Goal: Task Accomplishment & Management: Manage account settings

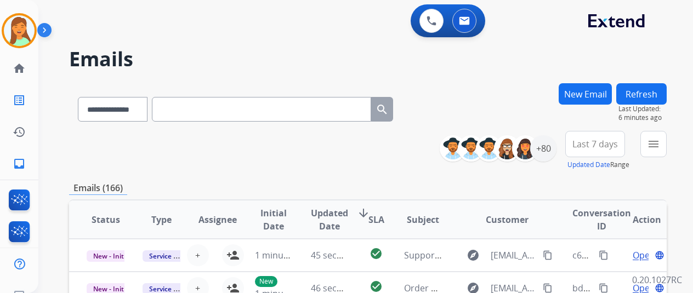
select select "**********"
click at [24, 31] on img at bounding box center [19, 30] width 31 height 31
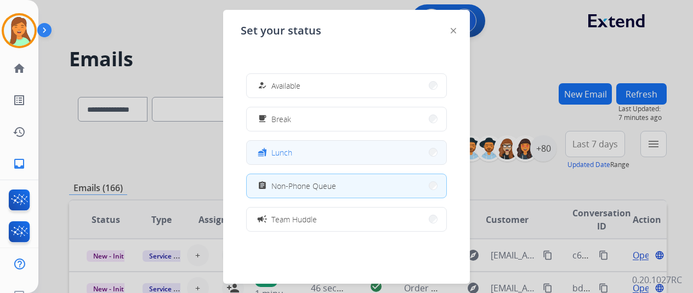
click at [298, 160] on button "fastfood Lunch" at bounding box center [347, 153] width 200 height 24
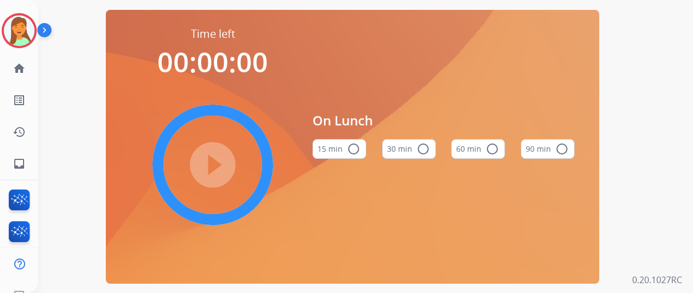
click at [424, 156] on mat-icon "radio_button_unchecked" at bounding box center [423, 149] width 13 height 13
click at [218, 158] on mat-icon "play_circle_filled" at bounding box center [212, 164] width 13 height 13
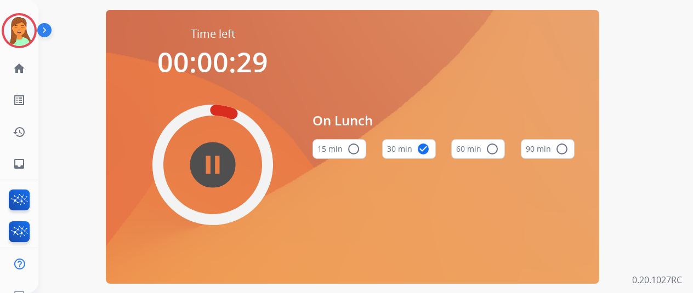
click at [206, 172] on mat-icon "pause_circle_filled" at bounding box center [212, 164] width 13 height 13
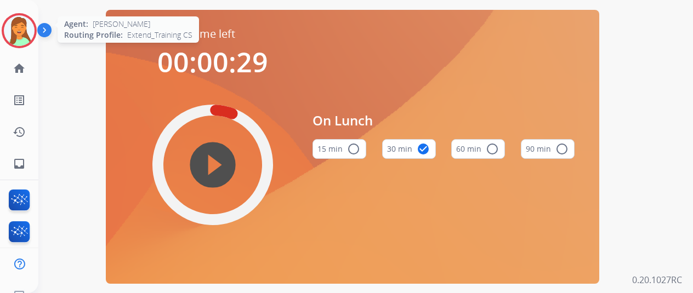
click at [21, 35] on img at bounding box center [19, 30] width 31 height 31
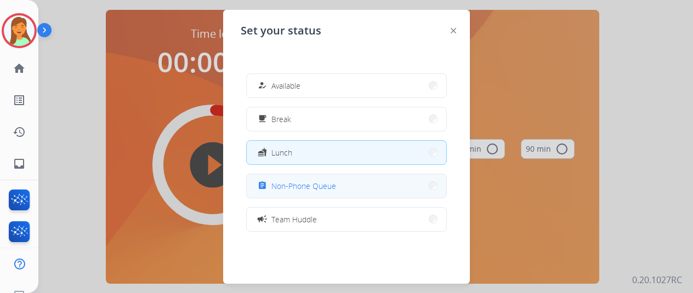
click at [322, 179] on button "assignment Non-Phone Queue" at bounding box center [347, 186] width 200 height 24
